Goal: Navigation & Orientation: Find specific page/section

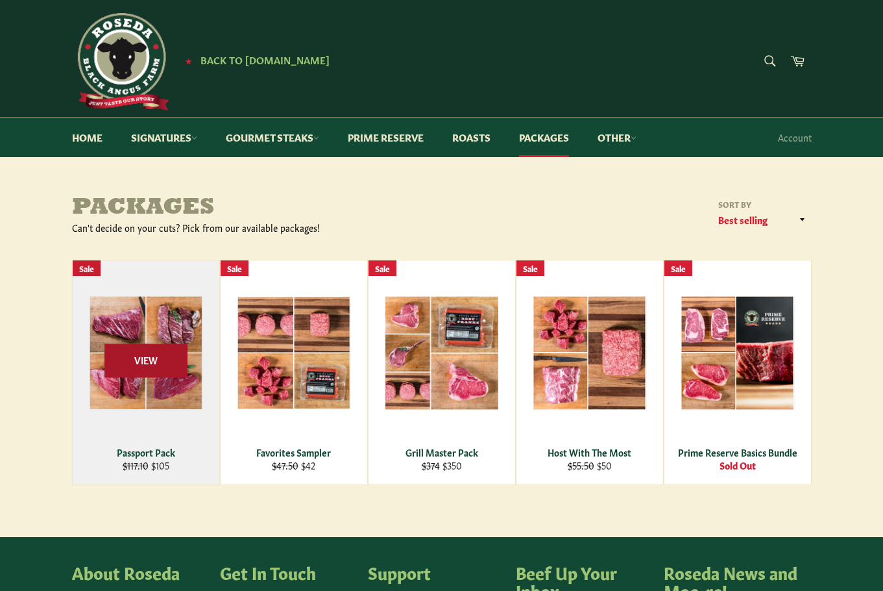
click at [161, 353] on span "View" at bounding box center [146, 360] width 83 height 33
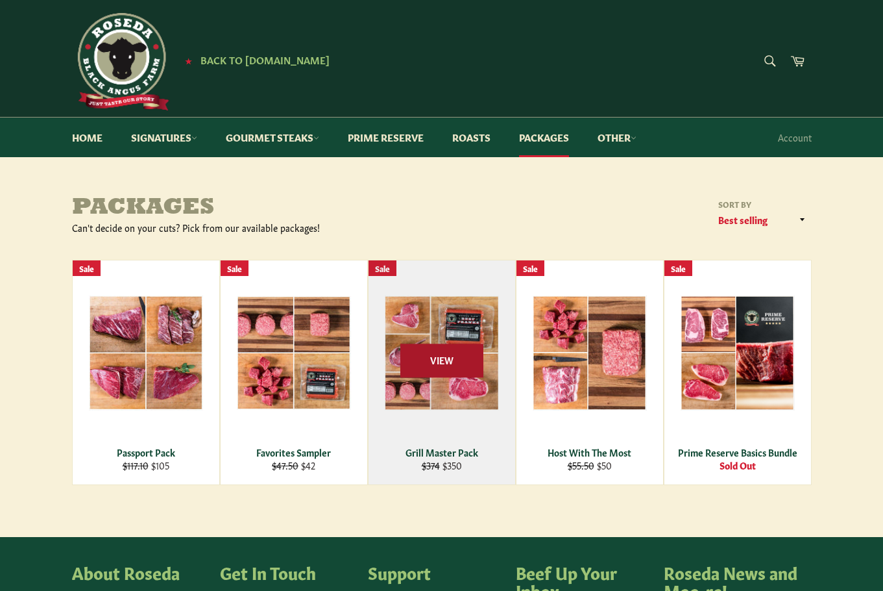
click at [450, 355] on span "View" at bounding box center [442, 360] width 83 height 33
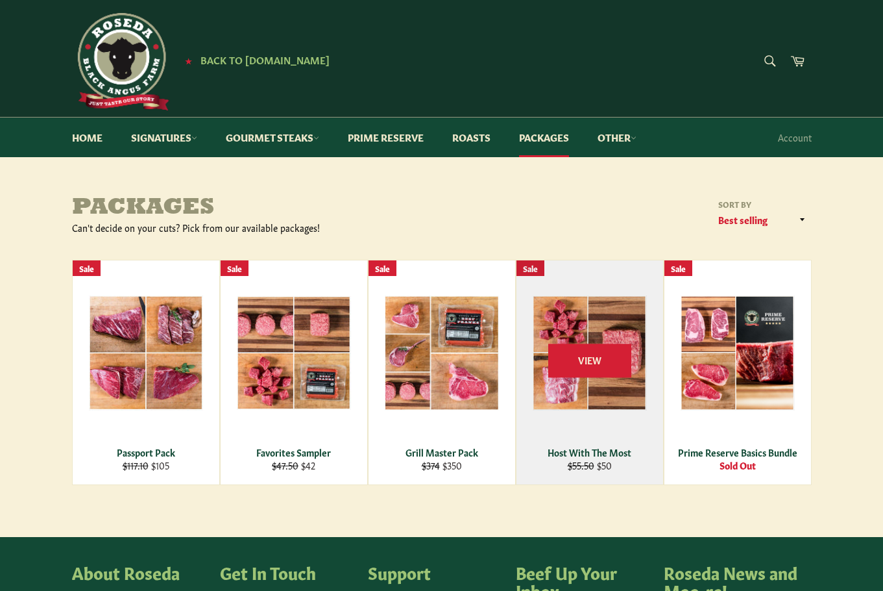
click at [610, 389] on div "View" at bounding box center [590, 372] width 147 height 224
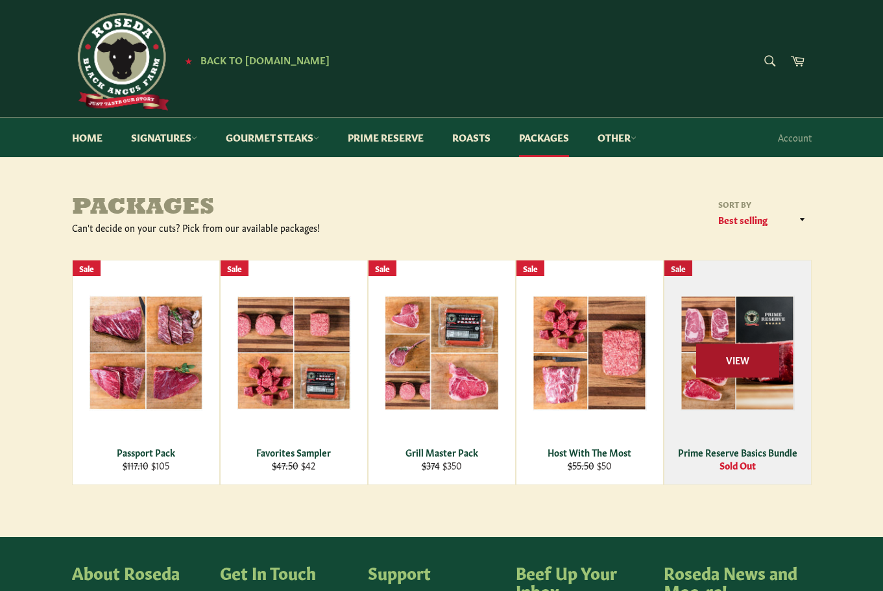
click at [745, 373] on span "View" at bounding box center [738, 360] width 83 height 33
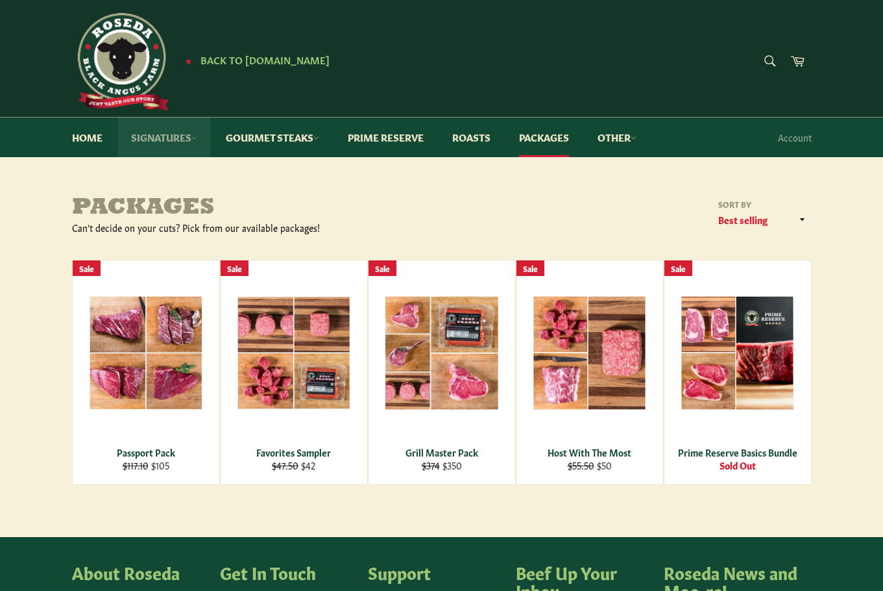
click at [175, 140] on link "Signatures" at bounding box center [164, 137] width 92 height 40
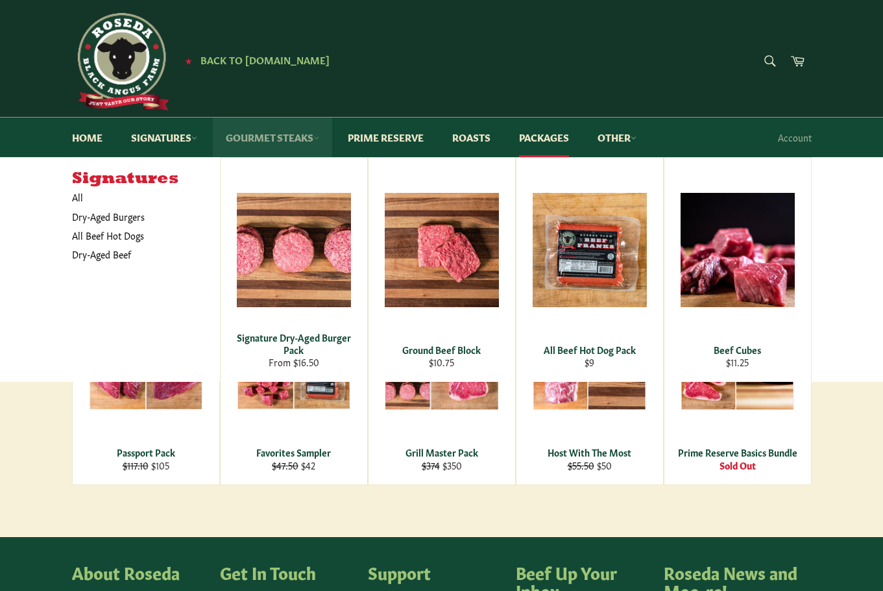
click at [316, 139] on link "Gourmet Steaks" at bounding box center [272, 137] width 119 height 40
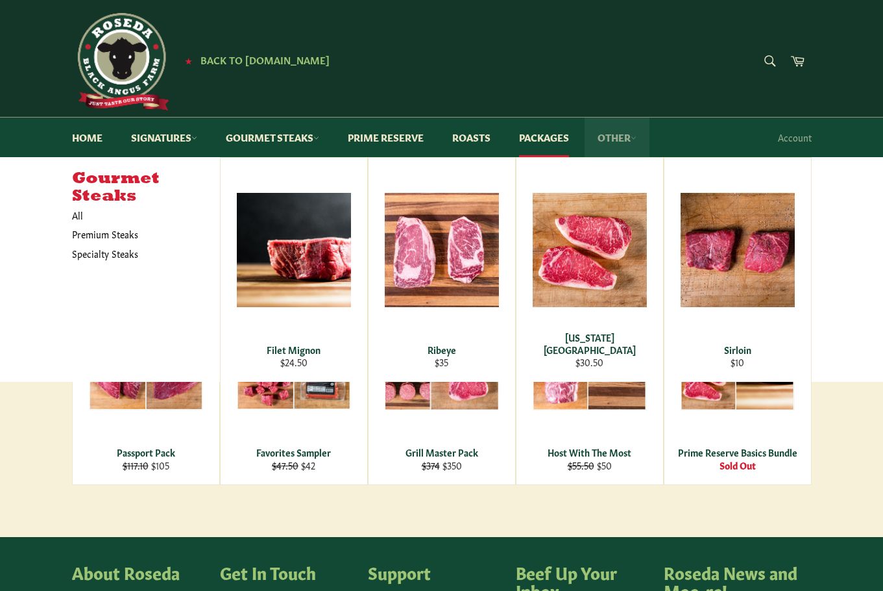
click at [637, 140] on icon at bounding box center [634, 138] width 6 height 6
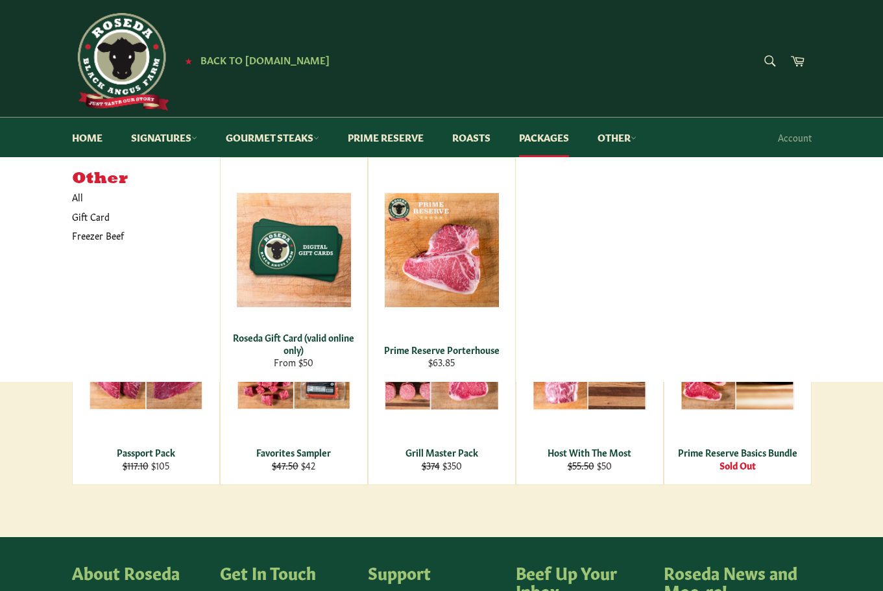
click at [518, 61] on div "★ Back to Roseda.com" at bounding box center [318, 61] width 493 height 97
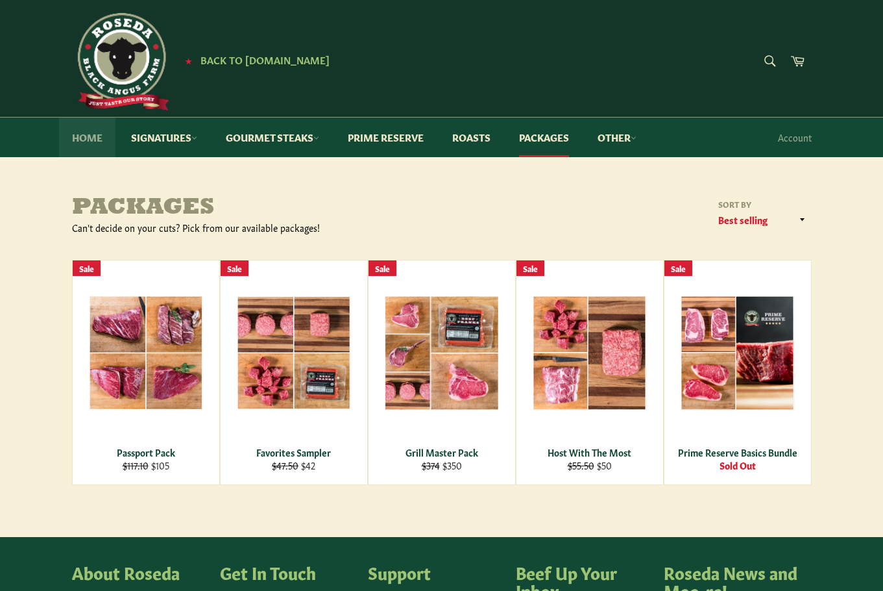
click at [90, 143] on link "Home" at bounding box center [87, 137] width 56 height 40
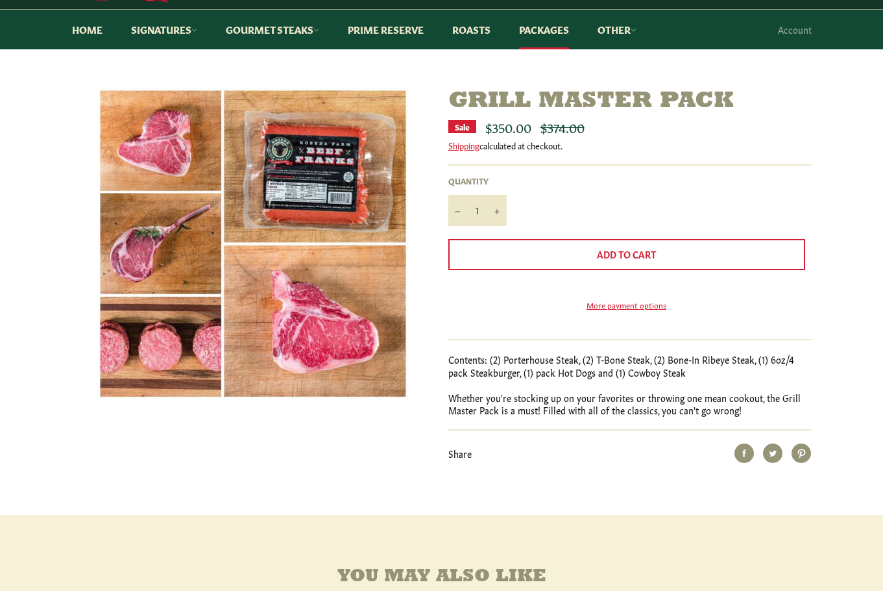
scroll to position [130, 0]
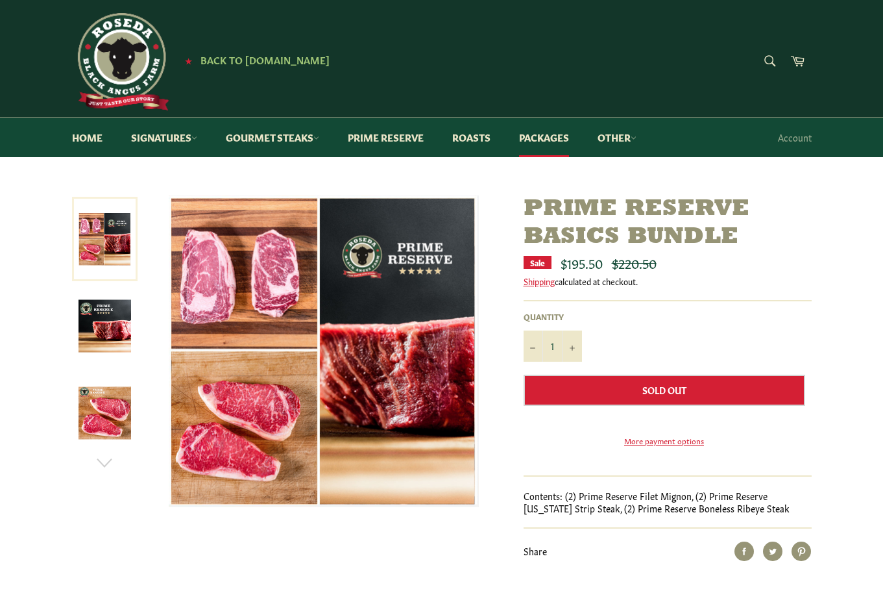
scroll to position [65, 0]
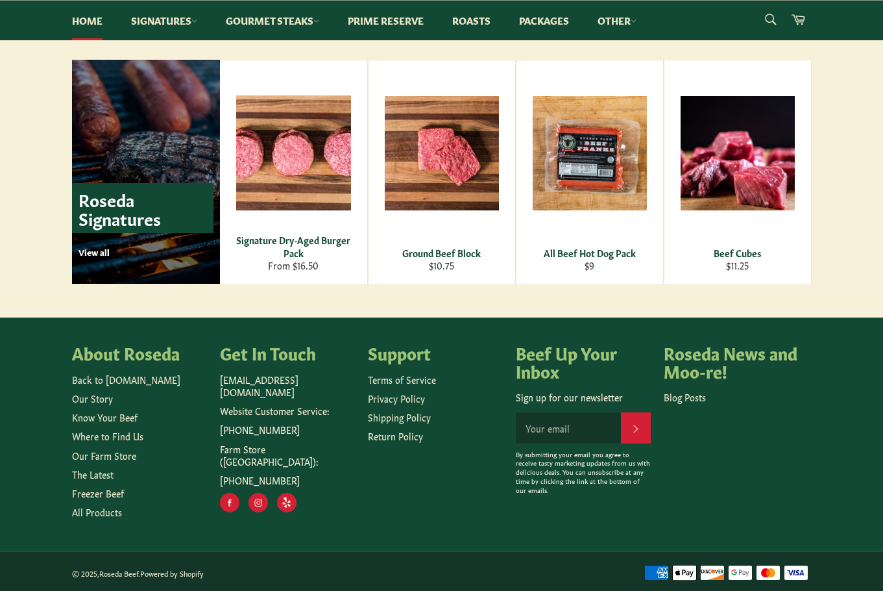
scroll to position [1783, 0]
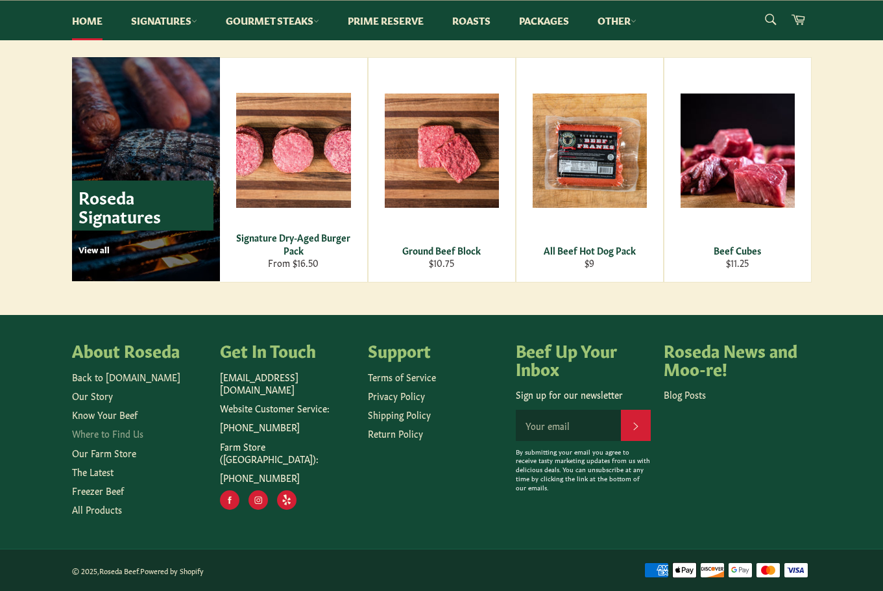
click at [127, 436] on link "Where to Find Us" at bounding box center [107, 432] width 71 height 13
